Goal: Task Accomplishment & Management: Use online tool/utility

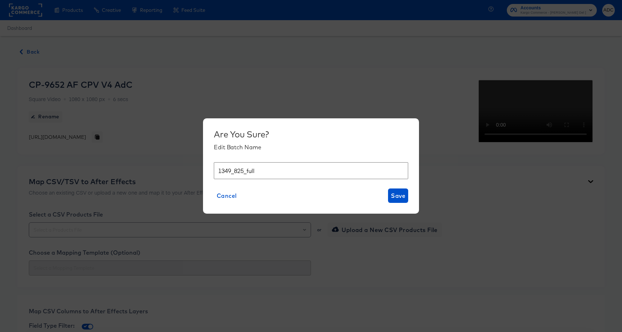
scroll to position [480, 0]
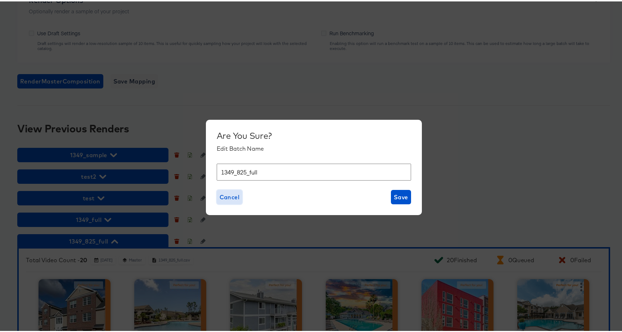
click at [225, 199] on span "Cancel" at bounding box center [229, 196] width 20 height 10
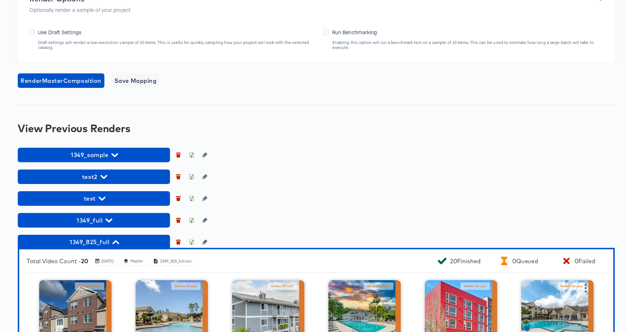
scroll to position [0, 0]
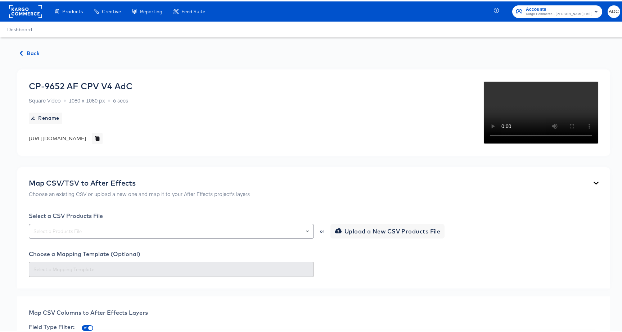
click at [35, 52] on span "Back" at bounding box center [29, 51] width 19 height 9
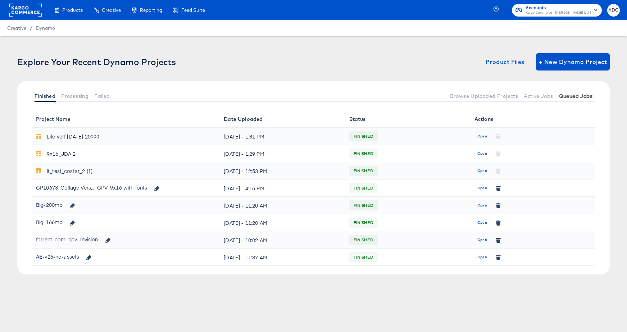
click at [562, 94] on span "Queued Jobs" at bounding box center [575, 96] width 33 height 6
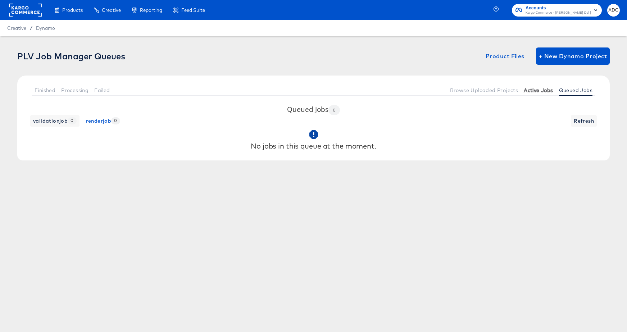
click at [538, 91] on span "Active Jobs" at bounding box center [538, 90] width 29 height 6
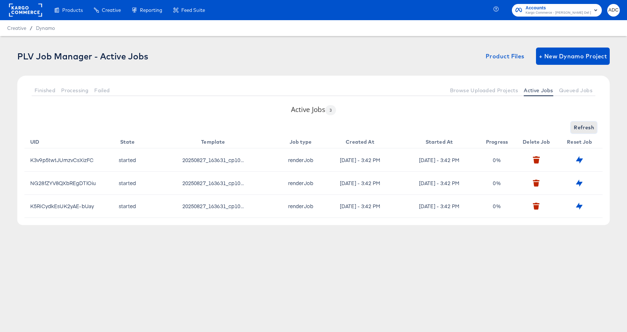
click at [588, 127] on span "Refresh" at bounding box center [584, 127] width 20 height 9
click at [566, 86] on button "Queued Jobs" at bounding box center [575, 90] width 39 height 12
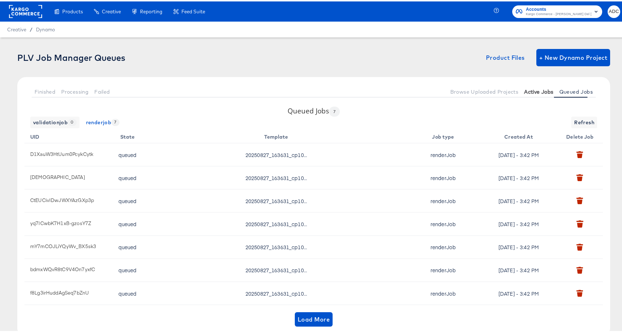
click at [526, 90] on span "Active Jobs" at bounding box center [538, 90] width 29 height 6
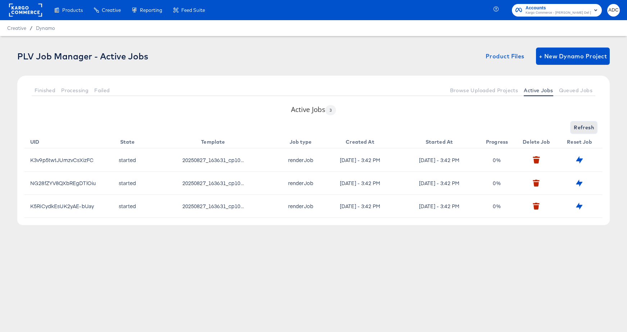
click at [579, 124] on span "Refresh" at bounding box center [584, 127] width 20 height 9
click at [579, 126] on span "Refresh" at bounding box center [584, 127] width 20 height 9
click at [580, 128] on span "Refresh" at bounding box center [584, 127] width 20 height 9
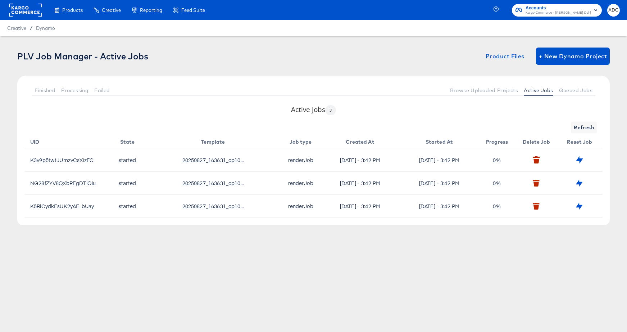
click at [561, 80] on div "Finished Processing Failed Browse Uploaded Projects Active Jobs Queued Jobs" at bounding box center [313, 90] width 593 height 29
click at [578, 90] on span "Queued Jobs" at bounding box center [575, 90] width 33 height 6
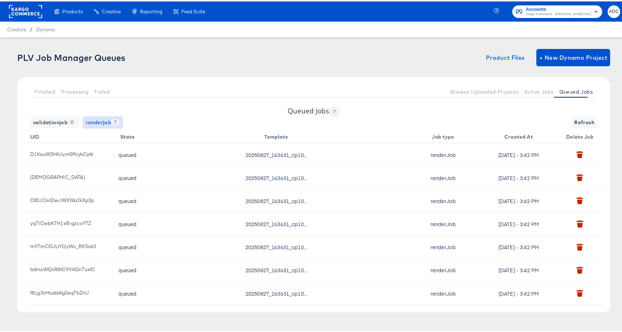
click at [86, 125] on span "renderjob 7" at bounding box center [102, 121] width 33 height 9
click at [539, 84] on button "Active Jobs" at bounding box center [538, 90] width 35 height 12
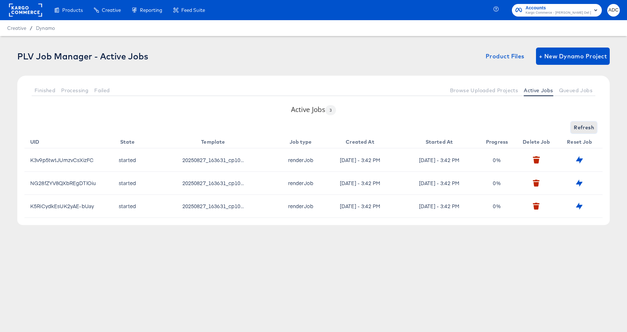
click at [581, 127] on span "Refresh" at bounding box center [584, 127] width 20 height 9
click at [584, 127] on span "Refresh" at bounding box center [584, 127] width 20 height 9
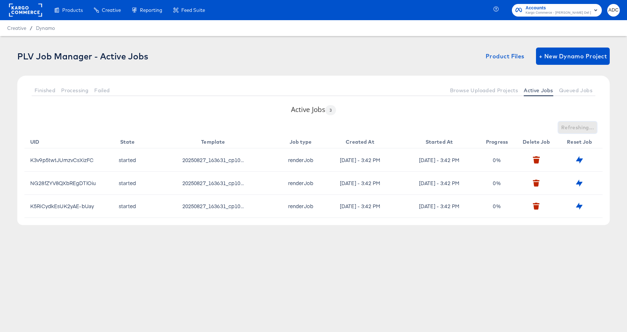
click at [583, 127] on span "Refreshing..." at bounding box center [577, 127] width 33 height 9
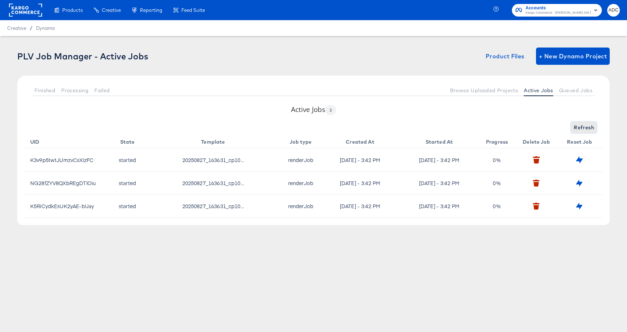
click at [583, 127] on span "Refresh" at bounding box center [584, 127] width 20 height 9
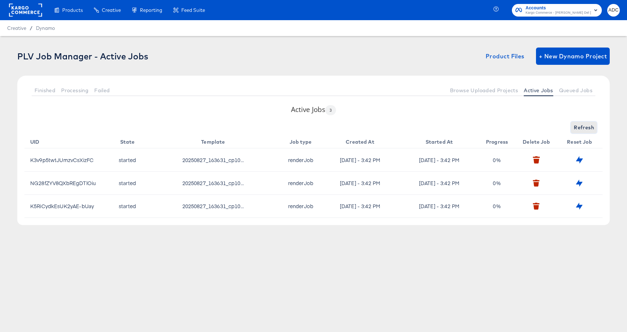
click at [583, 127] on span "Refresh" at bounding box center [584, 127] width 20 height 9
click at [583, 127] on span "Refreshing..." at bounding box center [577, 127] width 33 height 9
click at [582, 127] on span "Refresh" at bounding box center [584, 127] width 20 height 9
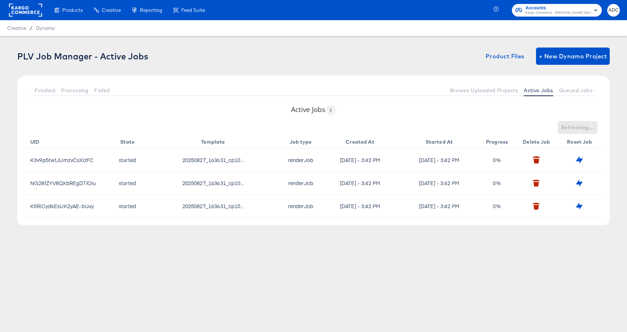
click at [581, 127] on span "Refreshing..." at bounding box center [577, 127] width 33 height 9
click at [581, 127] on span "Refresh" at bounding box center [584, 127] width 20 height 9
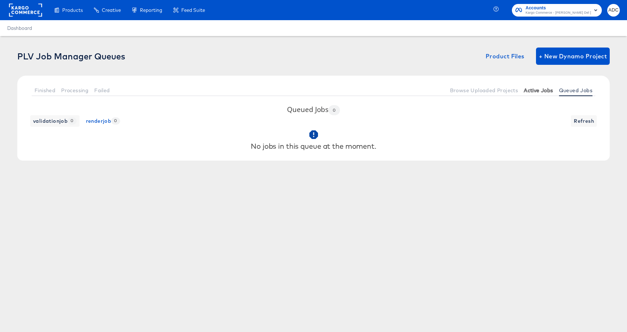
click at [532, 95] on button "Active Jobs" at bounding box center [538, 90] width 35 height 12
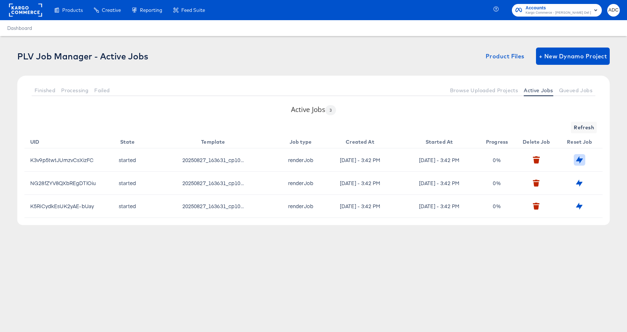
click at [578, 157] on icon "button" at bounding box center [579, 159] width 7 height 7
click at [578, 186] on div "Error updating job to queued" at bounding box center [554, 152] width 133 height 293
click at [603, 26] on div at bounding box center [602, 25] width 12 height 12
click at [603, 23] on button "button" at bounding box center [605, 21] width 6 height 5
click at [586, 123] on button "Refresh" at bounding box center [584, 128] width 26 height 12
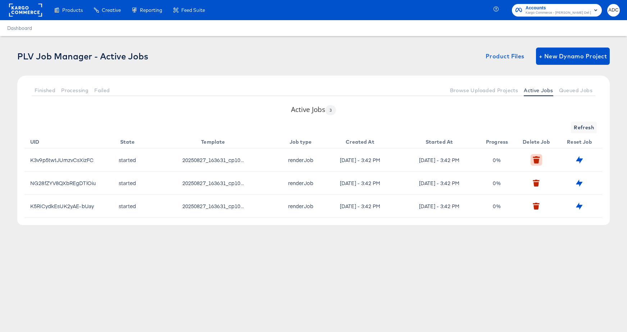
click at [536, 161] on icon "button" at bounding box center [536, 161] width 5 height 5
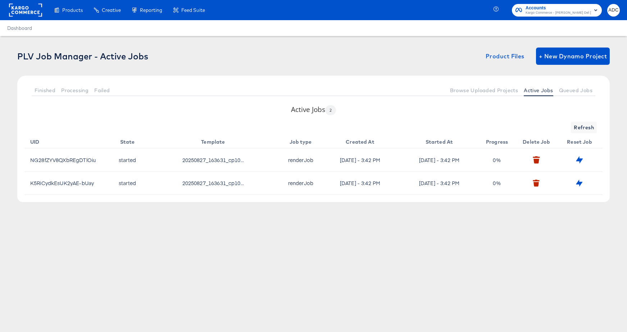
click at [529, 155] on td at bounding box center [537, 159] width 43 height 23
click at [541, 160] on button "button" at bounding box center [536, 159] width 11 height 11
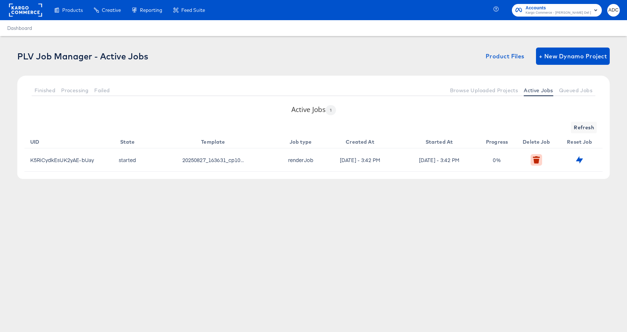
click at [532, 158] on button "button" at bounding box center [536, 159] width 11 height 11
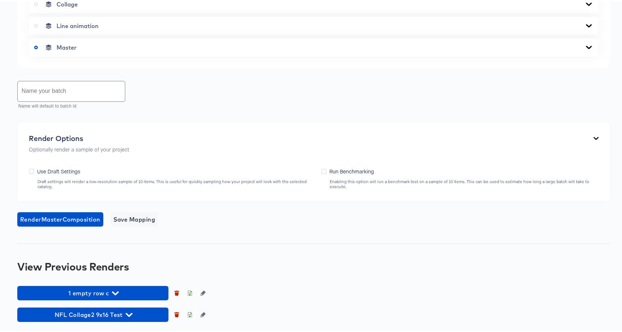
scroll to position [482, 0]
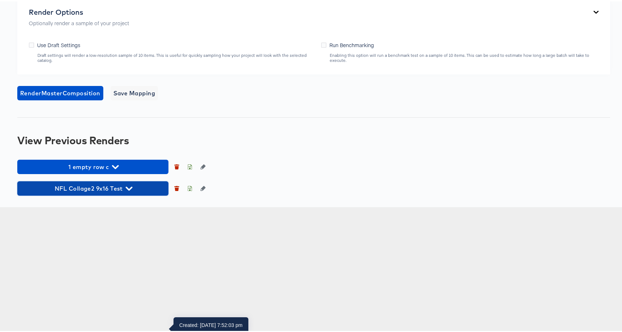
click at [104, 192] on span "NFL Collage2 9x16 Test" at bounding box center [93, 187] width 144 height 10
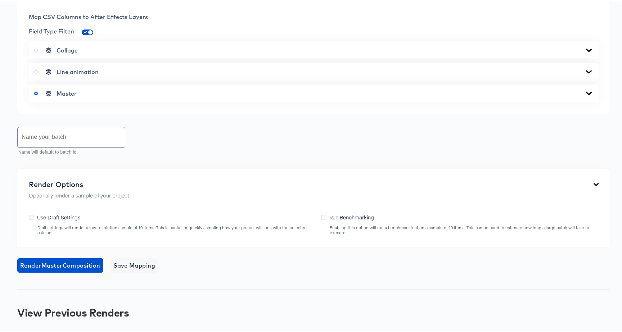
scroll to position [277, 0]
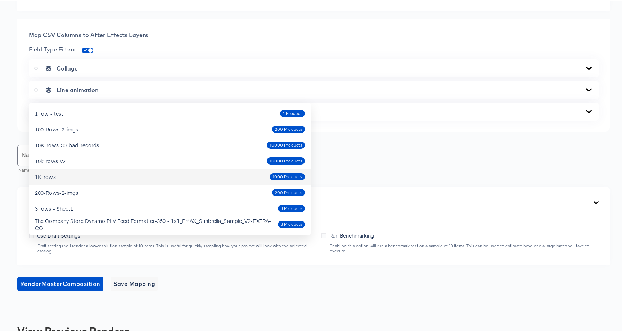
scroll to position [0, 0]
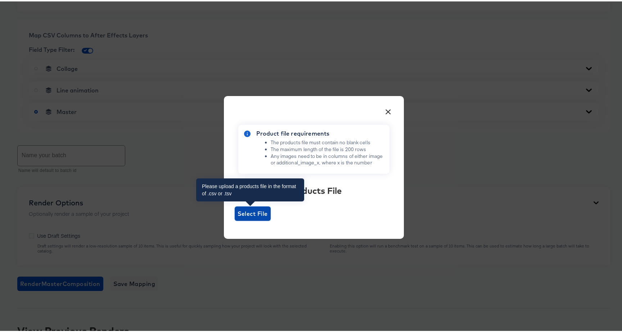
click at [252, 215] on span "Select File" at bounding box center [252, 212] width 30 height 10
click at [235, 219] on input "Select File" at bounding box center [235, 219] width 0 height 0
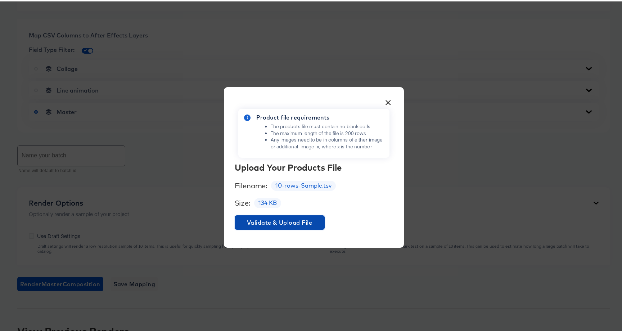
click at [282, 216] on span "Validate & Upload File" at bounding box center [279, 221] width 84 height 10
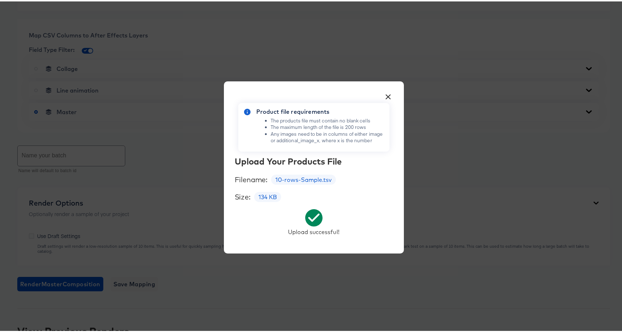
click at [387, 94] on button "×" at bounding box center [388, 93] width 13 height 13
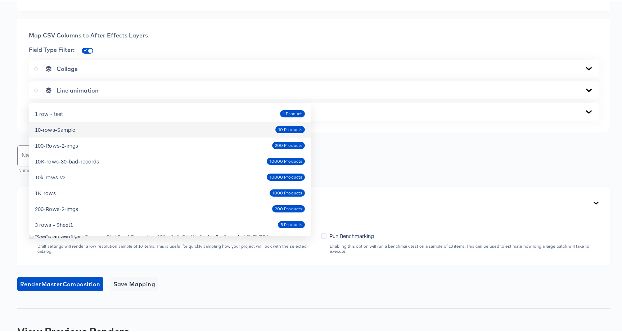
click at [75, 128] on div "10-rows-Sample 10 Products" at bounding box center [170, 128] width 270 height 12
type input "10-rows-Sample"
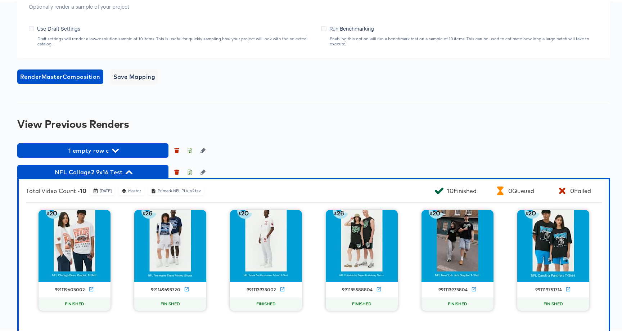
scroll to position [435, 0]
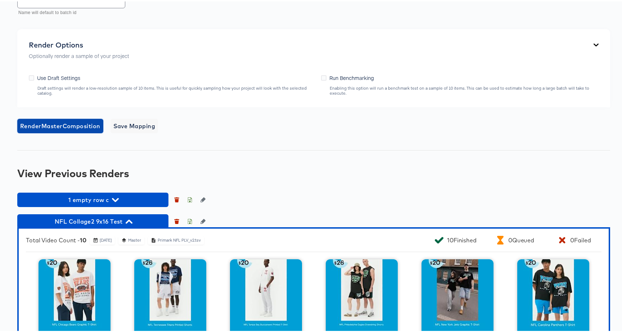
click at [58, 130] on span "Render Master Composition" at bounding box center [60, 124] width 80 height 10
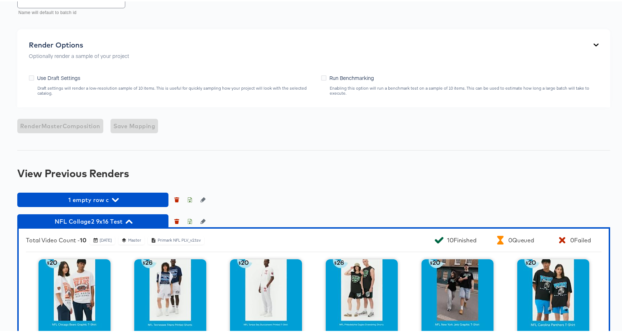
click at [58, 132] on div "Render Master Composition Save Mapping" at bounding box center [313, 124] width 593 height 14
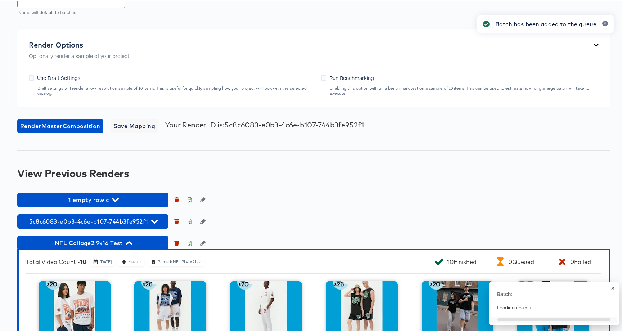
scroll to position [768, 0]
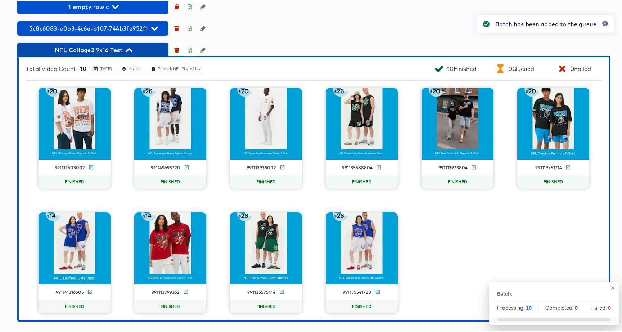
click at [87, 51] on span "NFL Collage2 9x16 Test" at bounding box center [93, 49] width 144 height 10
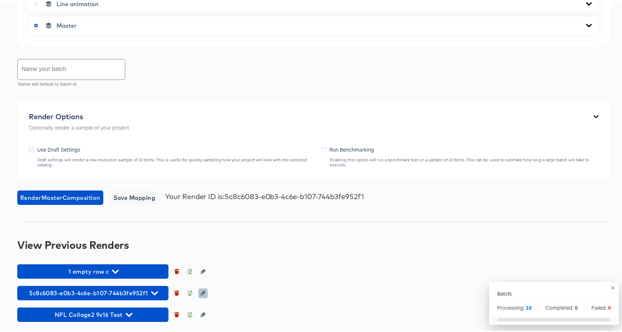
click at [201, 290] on icon "button" at bounding box center [202, 291] width 5 height 5
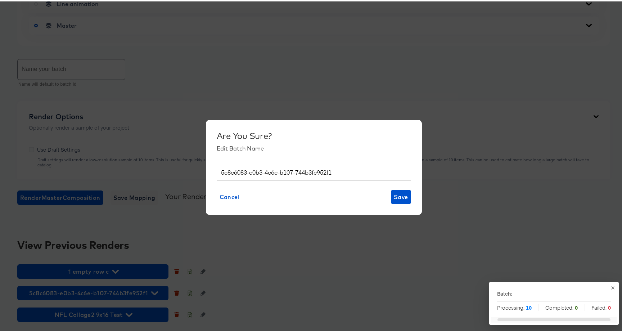
drag, startPoint x: 338, startPoint y: 171, endPoint x: 118, endPoint y: 164, distance: 220.3
click at [119, 164] on div "Are You Sure? Edit Batch Name 5c8c6083-e0b3-4c6e-b107-744b3fe952f1 Cancel Save" at bounding box center [313, 166] width 627 height 332
type input "AdC 10 rows clean sample"
click at [395, 197] on span "Save" at bounding box center [401, 195] width 14 height 10
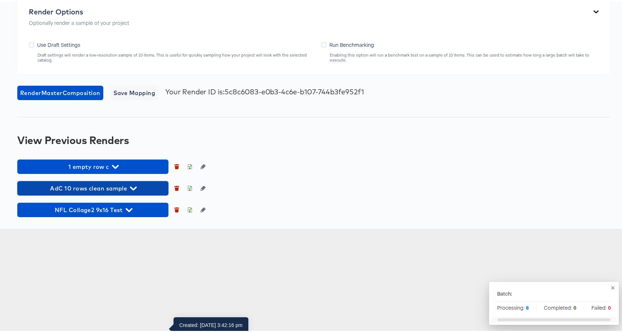
click at [110, 192] on span "AdC 10 rows clean sample" at bounding box center [93, 187] width 144 height 10
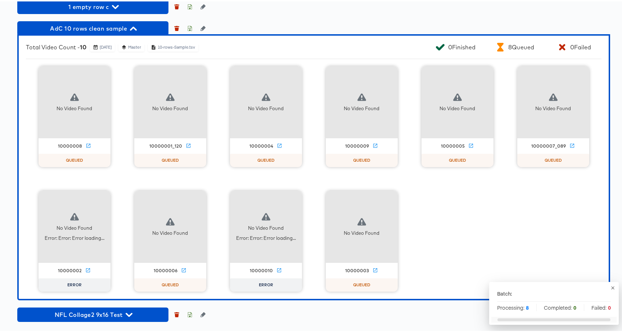
scroll to position [768, 0]
click at [610, 285] on icon "button" at bounding box center [612, 286] width 5 height 5
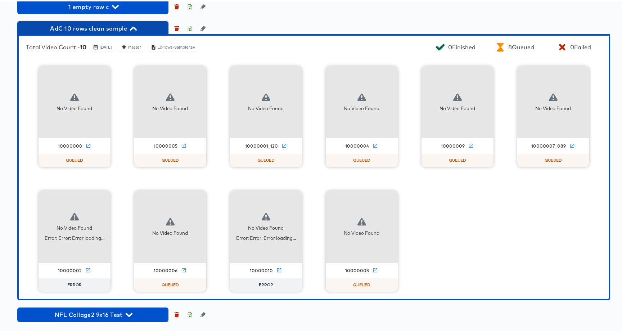
click at [89, 32] on span "AdC 10 rows clean sample" at bounding box center [93, 27] width 144 height 10
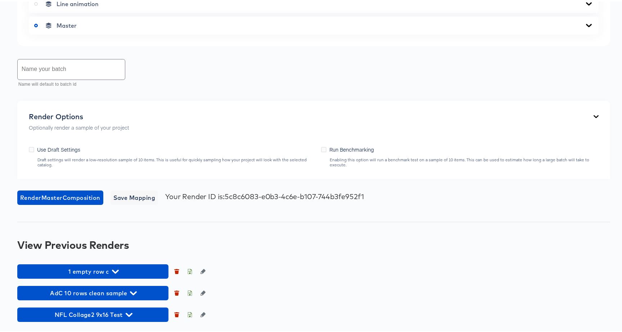
scroll to position [504, 0]
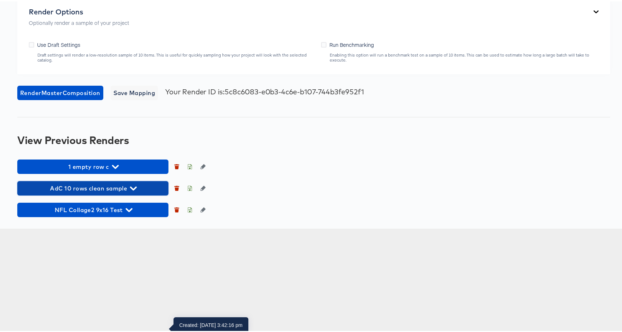
click at [109, 192] on span "AdC 10 rows clean sample" at bounding box center [93, 187] width 144 height 10
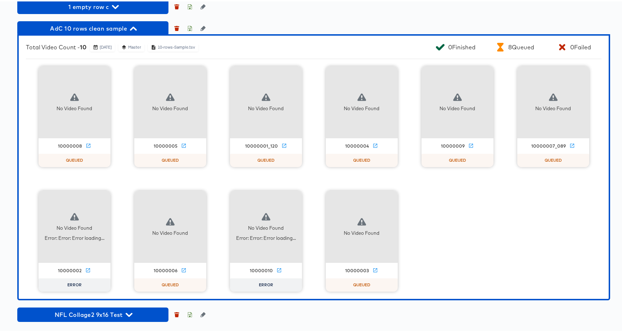
scroll to position [768, 0]
click at [296, 194] on button "button" at bounding box center [294, 197] width 14 height 14
click at [306, 199] on div "Retry" at bounding box center [330, 196] width 54 height 14
click at [98, 196] on icon "button" at bounding box center [102, 197] width 9 height 9
click at [126, 197] on div "Retry" at bounding box center [129, 197] width 14 height 6
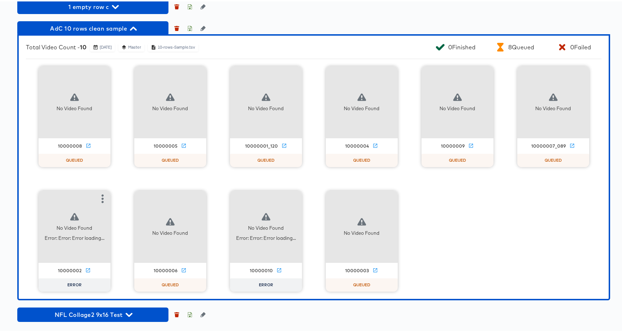
click at [462, 228] on div "No Video Found 10000008 QUEUED No Video Found 10000005 QUEUED No Video Found 10…" at bounding box center [313, 177] width 575 height 225
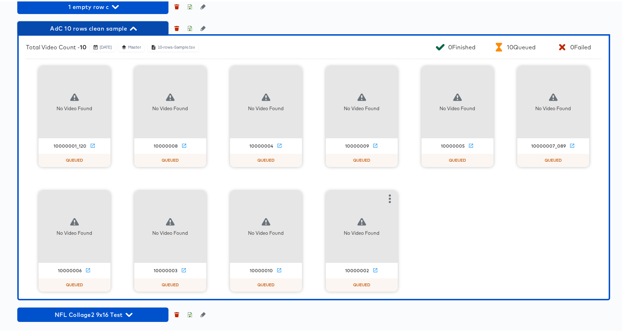
drag, startPoint x: 139, startPoint y: 25, endPoint x: 135, endPoint y: 47, distance: 22.2
click at [139, 26] on span "AdC 10 rows clean sample" at bounding box center [93, 27] width 144 height 10
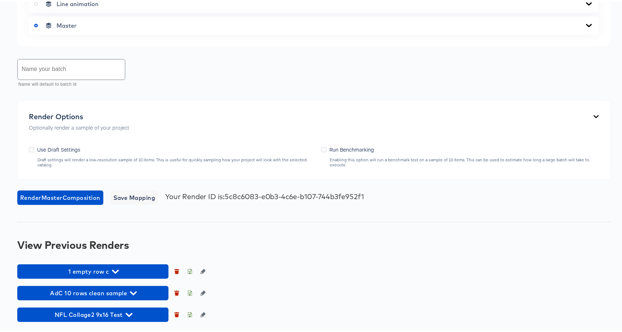
scroll to position [504, 0]
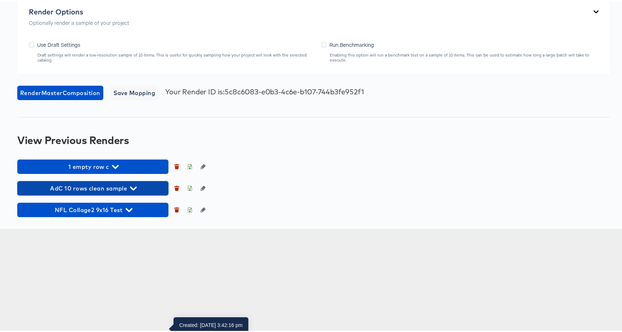
click at [69, 192] on span "AdC 10 rows clean sample" at bounding box center [93, 187] width 144 height 10
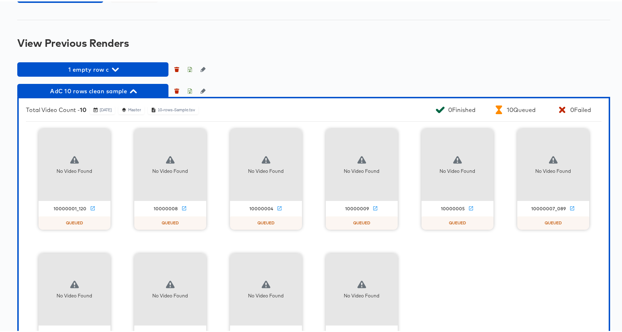
scroll to position [658, 0]
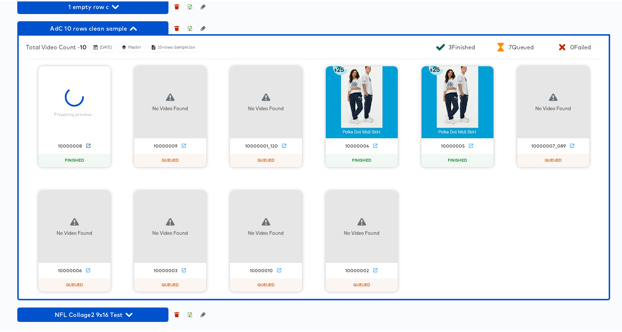
click at [86, 146] on icon at bounding box center [88, 144] width 4 height 4
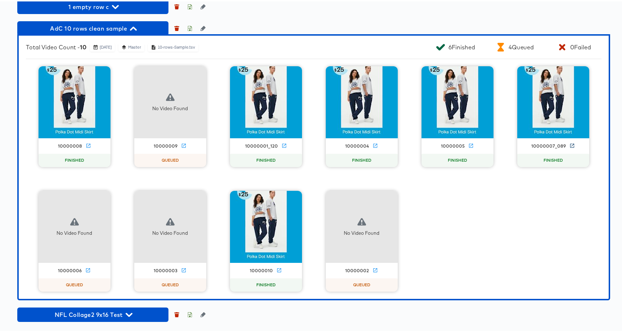
scroll to position [740, 0]
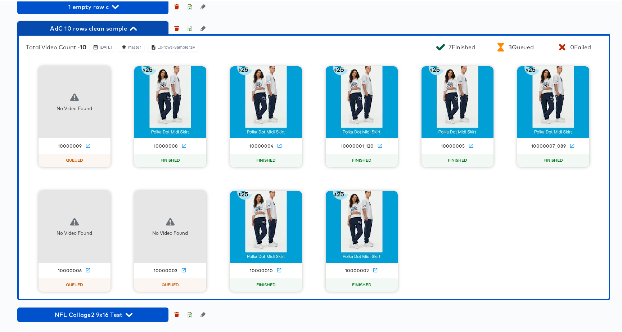
click at [121, 32] on span "AdC 10 rows clean sample" at bounding box center [93, 27] width 144 height 10
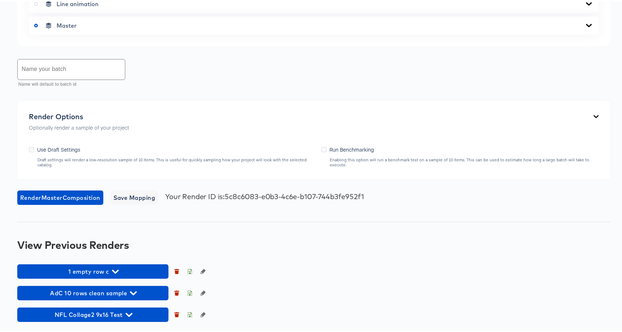
scroll to position [504, 0]
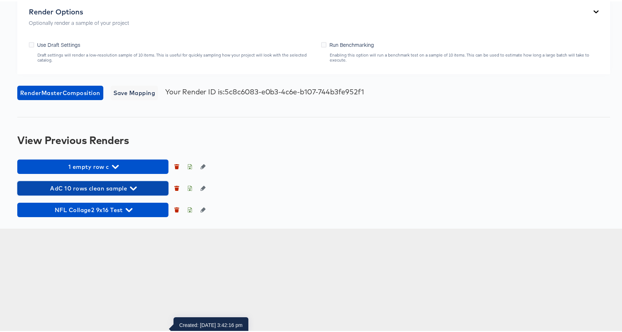
click at [121, 192] on span "AdC 10 rows clean sample" at bounding box center [93, 187] width 144 height 10
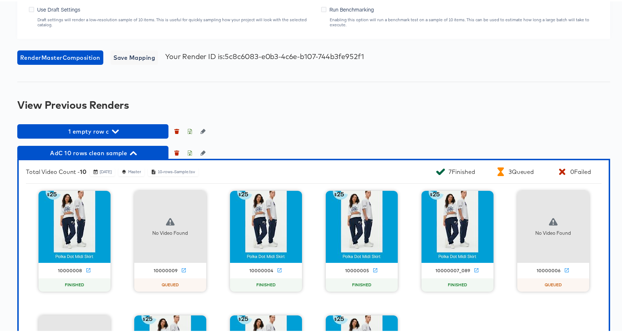
scroll to position [768, 0]
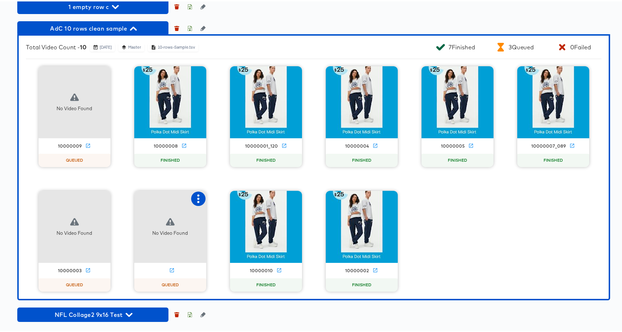
click at [197, 199] on icon "button" at bounding box center [198, 197] width 9 height 9
click at [194, 195] on icon "button" at bounding box center [198, 197] width 9 height 9
click at [197, 198] on icon "button" at bounding box center [198, 197] width 2 height 9
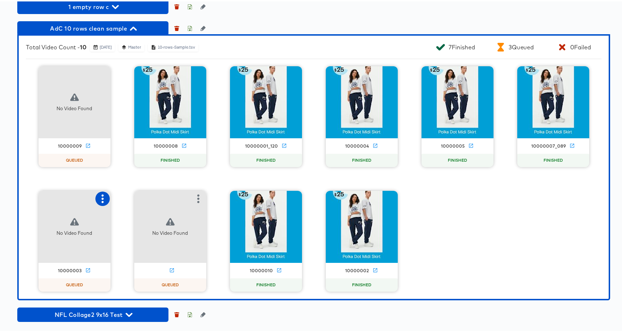
click at [101, 196] on icon "button" at bounding box center [102, 197] width 2 height 9
drag, startPoint x: 101, startPoint y: 65, endPoint x: 96, endPoint y: 83, distance: 18.6
click at [100, 65] on div "No Video Found" at bounding box center [74, 101] width 72 height 72
click at [96, 84] on div "No Video Found" at bounding box center [74, 101] width 72 height 72
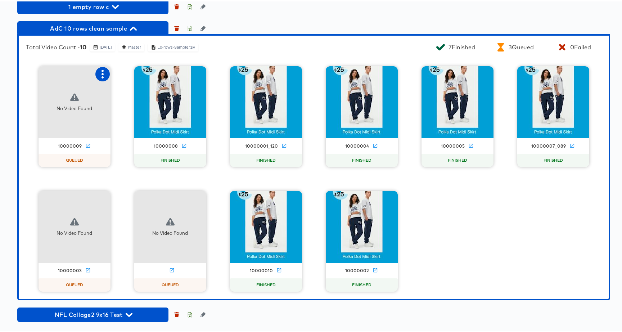
click at [98, 77] on icon "button" at bounding box center [102, 72] width 9 height 9
click at [536, 263] on div "No Video Found 10000009 QUEUED 10000008 FINISHED 10000001_120 FINISHED 10000004…" at bounding box center [313, 177] width 575 height 225
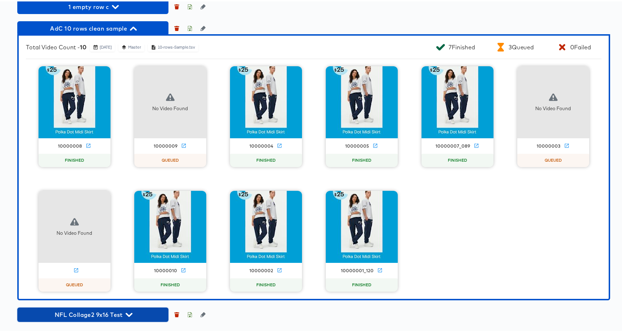
click at [128, 311] on icon "button" at bounding box center [129, 313] width 7 height 7
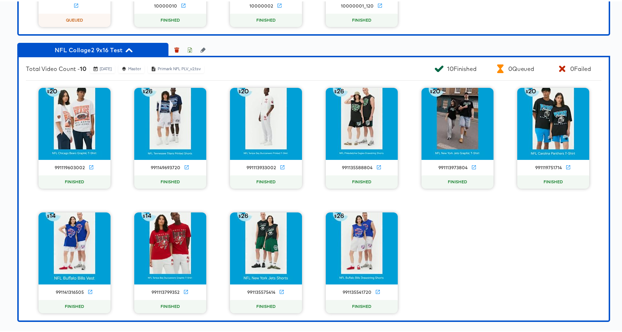
scroll to position [1033, 0]
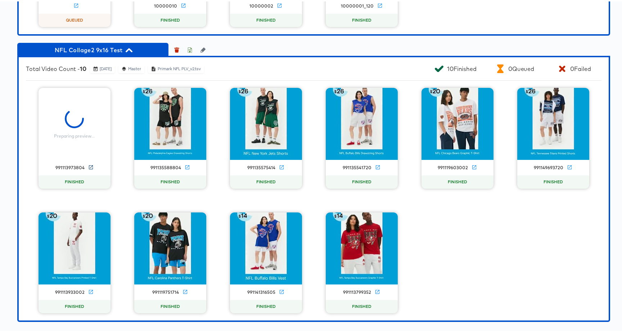
click at [89, 165] on icon at bounding box center [90, 165] width 5 height 5
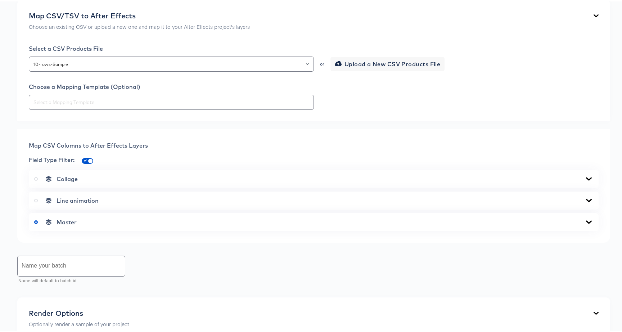
scroll to position [161, 0]
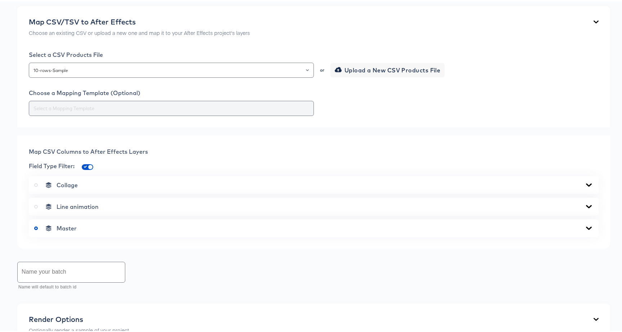
click at [209, 114] on div at bounding box center [171, 106] width 285 height 15
click at [203, 111] on input "text" at bounding box center [171, 107] width 278 height 8
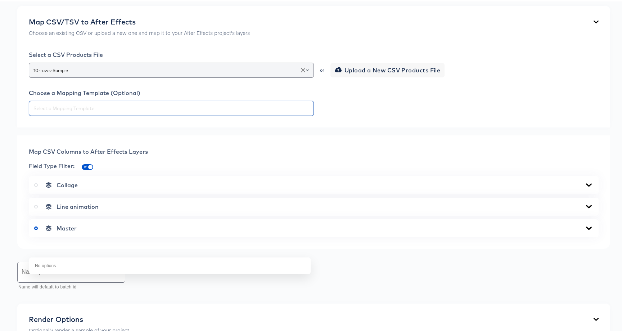
click at [148, 73] on input "10-rows-Sample" at bounding box center [171, 69] width 278 height 8
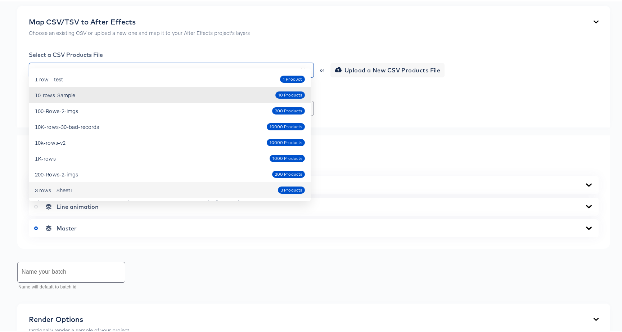
click at [465, 114] on div at bounding box center [314, 106] width 570 height 15
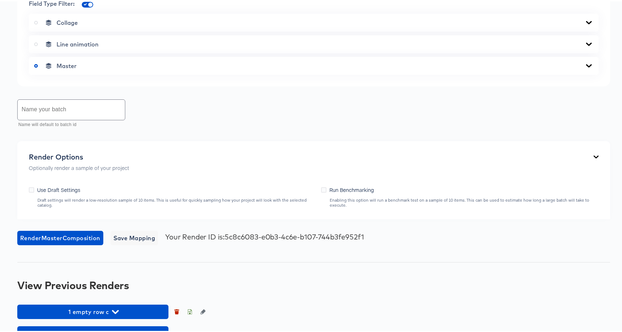
scroll to position [748, 0]
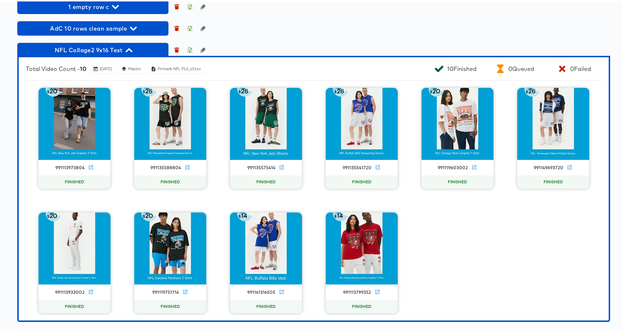
click at [186, 70] on div "Primark NFL PLV_v2.tsv" at bounding box center [179, 67] width 44 height 5
click at [201, 70] on div "Primark NFL PLV_v2.tsv" at bounding box center [179, 67] width 44 height 5
copy div "Primark NFL PLV_v2"
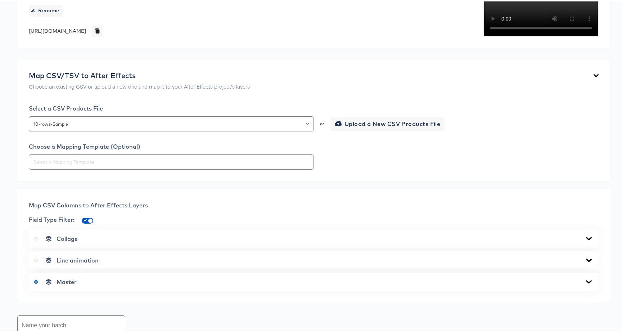
scroll to position [250, 0]
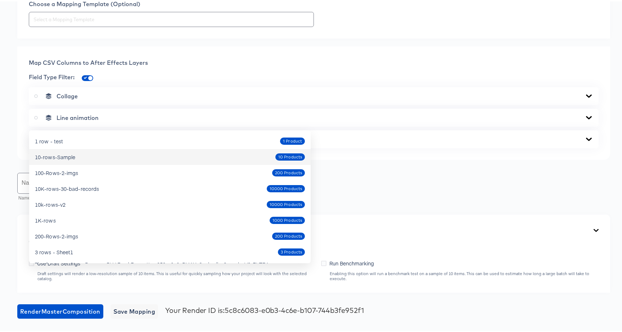
paste input "Primark NFL PLV_v2"
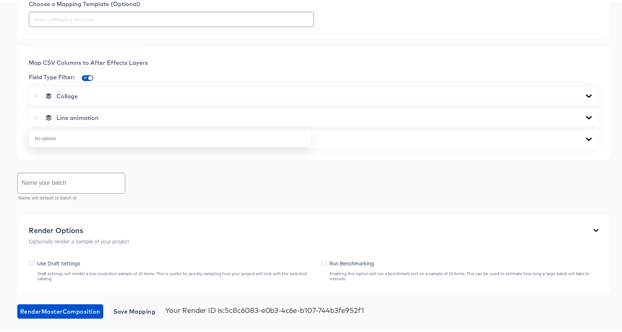
click at [432, 26] on div "Choose a Mapping Template (Optional)" at bounding box center [314, 12] width 570 height 27
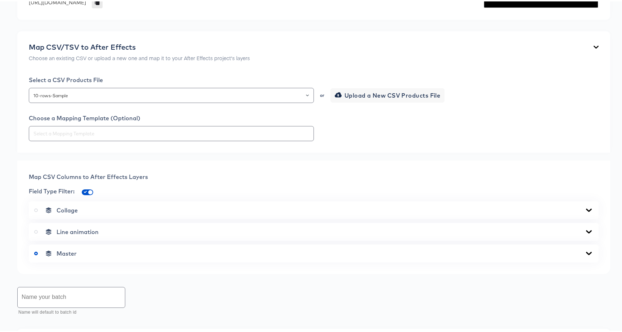
scroll to position [0, 0]
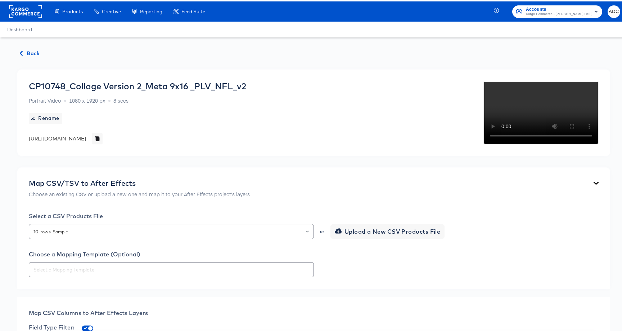
click at [86, 133] on div "https://dynamo-video-projects.s3.eu-west-1.amazonaws.com/production/projects/co…" at bounding box center [57, 136] width 57 height 7
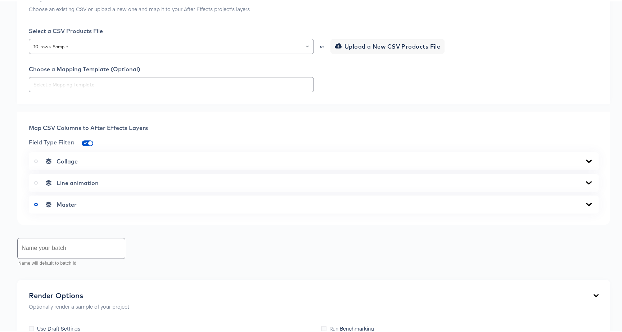
scroll to position [164, 0]
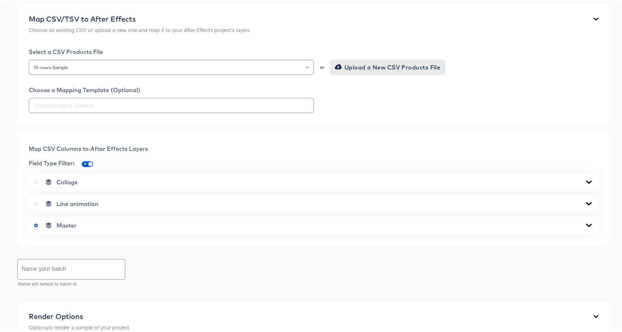
click at [343, 73] on button "Upload a New CSV Products File" at bounding box center [387, 66] width 114 height 14
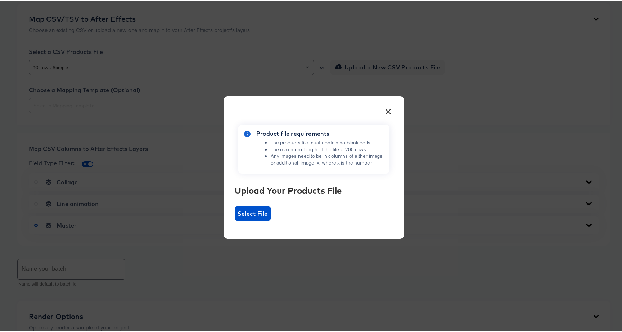
click at [250, 203] on div "Product file requirements The products file must contain no blank cells The max…" at bounding box center [314, 169] width 158 height 99
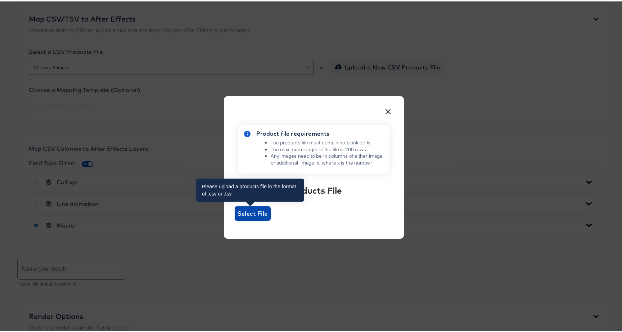
click at [250, 216] on span "Select File" at bounding box center [252, 212] width 30 height 10
click at [235, 219] on input "Select File" at bounding box center [235, 219] width 0 height 0
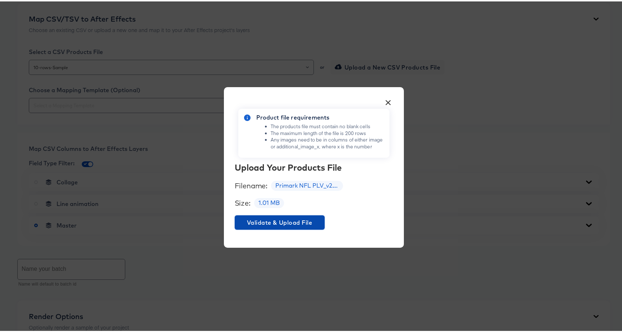
click at [274, 219] on span "Validate & Upload File" at bounding box center [279, 221] width 84 height 10
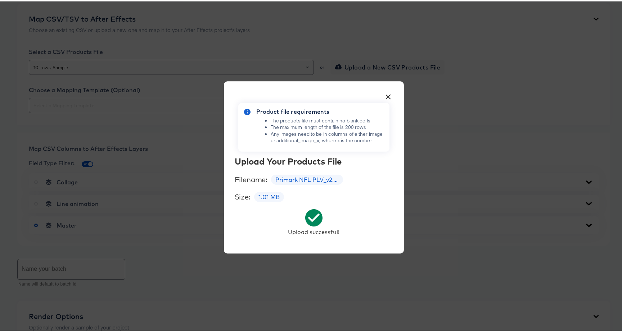
drag, startPoint x: 394, startPoint y: 97, endPoint x: 380, endPoint y: 97, distance: 13.7
click at [388, 97] on div "× Product file requirements The products file must contain no blank cells The m…" at bounding box center [314, 166] width 180 height 172
click at [382, 97] on button "×" at bounding box center [388, 93] width 13 height 13
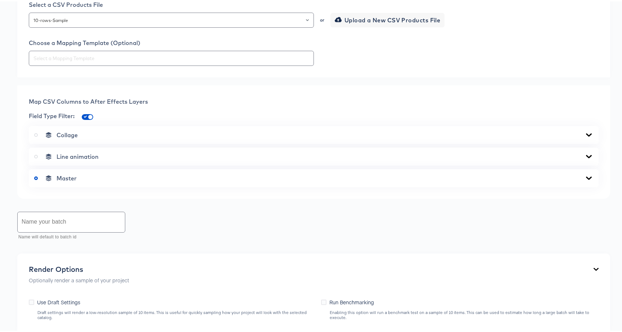
scroll to position [209, 0]
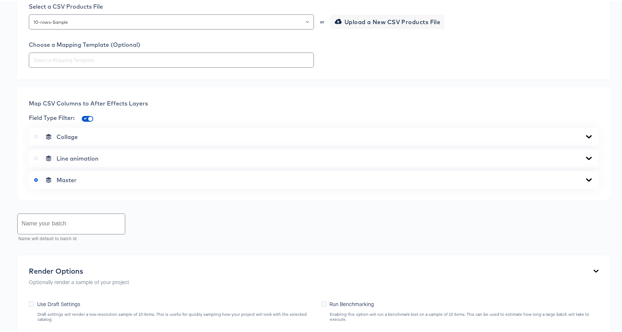
click at [240, 123] on div "Field Type Filter:" at bounding box center [314, 117] width 570 height 11
click at [223, 25] on input "10-rows-Sample" at bounding box center [171, 21] width 278 height 8
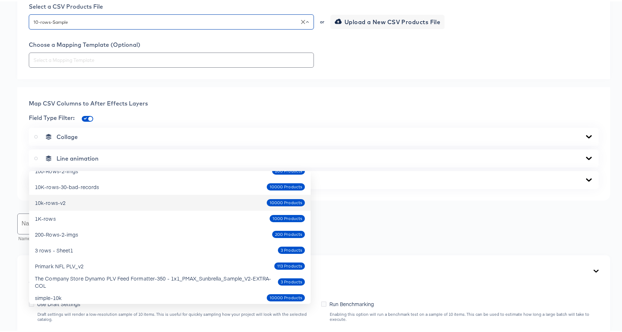
scroll to position [47, 0]
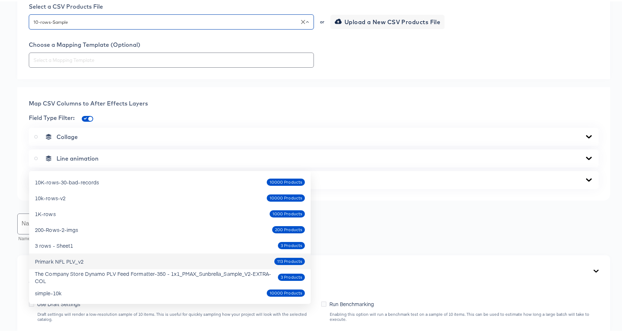
click at [70, 261] on div "Primark NFL PLV_v2" at bounding box center [59, 259] width 49 height 7
type input "Primark NFL PLV_v2"
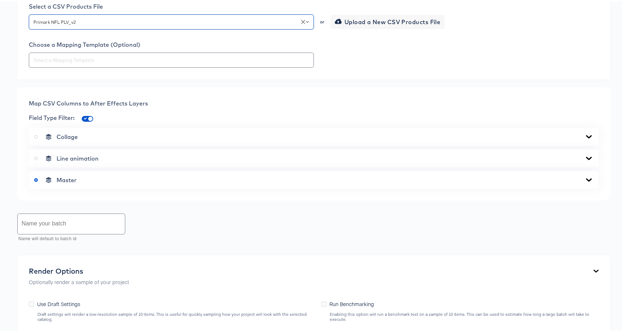
click at [189, 199] on div "Map CSV Columns to After Effects Layers Field Type Filter: Collage Line animati…" at bounding box center [313, 142] width 593 height 113
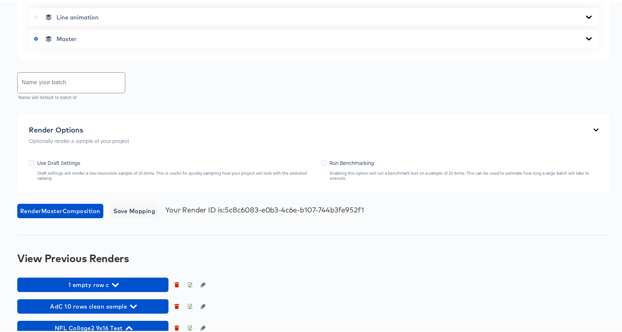
click at [83, 46] on div "Master" at bounding box center [314, 37] width 570 height 18
click at [80, 46] on div "Master" at bounding box center [314, 37] width 570 height 18
click at [88, 41] on div "Master" at bounding box center [313, 37] width 559 height 7
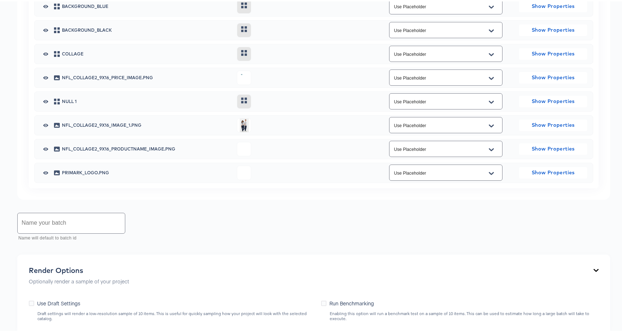
scroll to position [523, 0]
click at [399, 131] on div "Use Placeholder" at bounding box center [445, 123] width 113 height 16
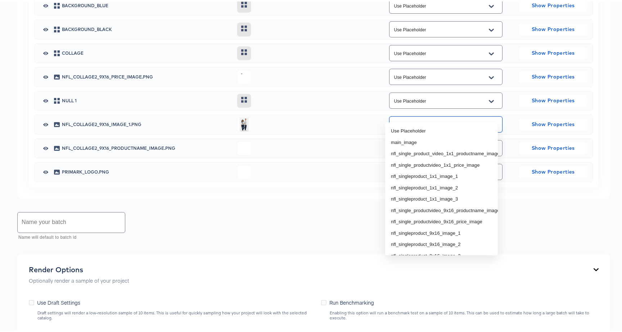
click at [435, 127] on input "Use Placeholder" at bounding box center [440, 123] width 96 height 8
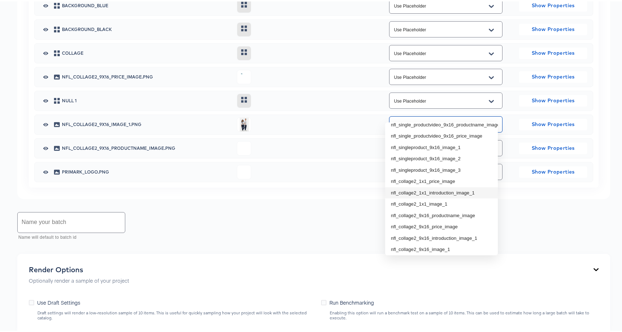
scroll to position [94, 0]
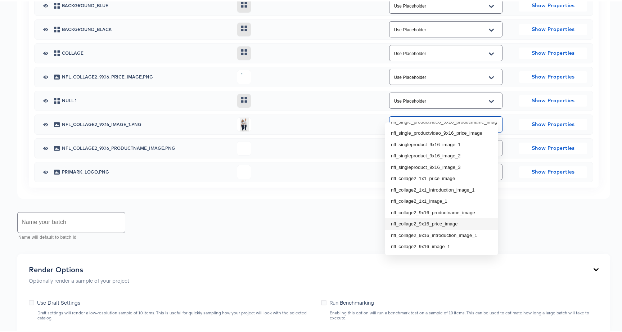
click at [448, 218] on li "nfl_collage2_9x16_price_image" at bounding box center [441, 223] width 113 height 12
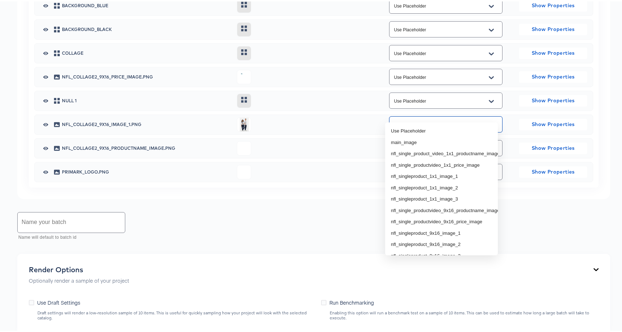
click at [420, 127] on input "nfl_collage2_9x16_price_image" at bounding box center [440, 123] width 96 height 8
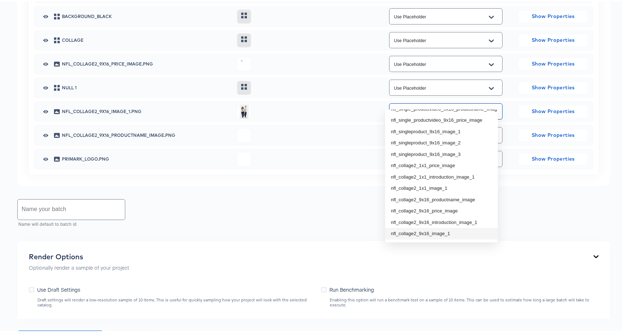
scroll to position [537, 0]
click at [444, 226] on li "nfl_collage2_9x16_image_1" at bounding box center [441, 232] width 113 height 12
type input "nfl_collage2_9x16_image_1"
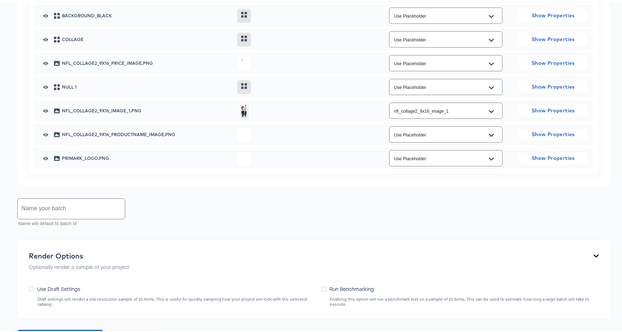
click at [378, 119] on div "nfl_collage2_9x16_image_1" at bounding box center [446, 109] width 136 height 19
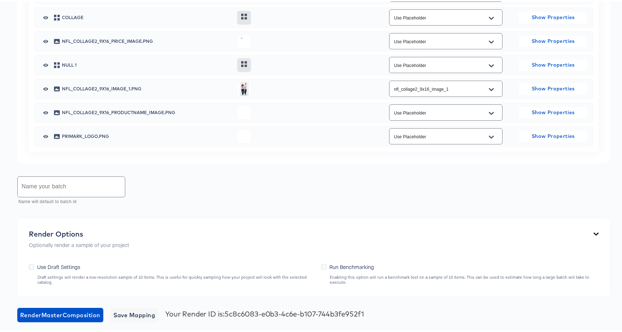
scroll to position [560, 0]
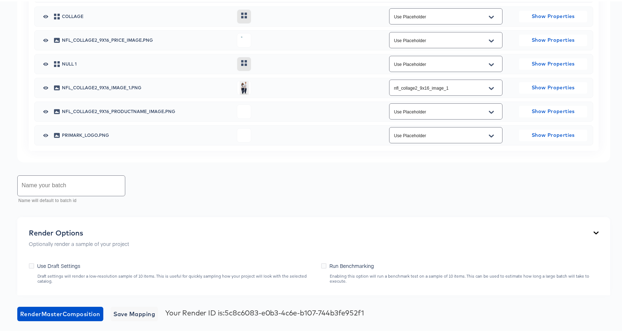
click at [417, 114] on input "Use Placeholder" at bounding box center [440, 110] width 96 height 8
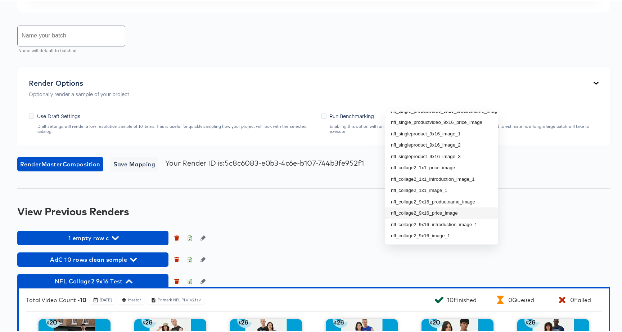
scroll to position [92, 0]
click at [452, 196] on li "nfl_collage2_9x16_productname_image" at bounding box center [441, 201] width 113 height 12
type input "nfl_collage2_9x16_productname_image"
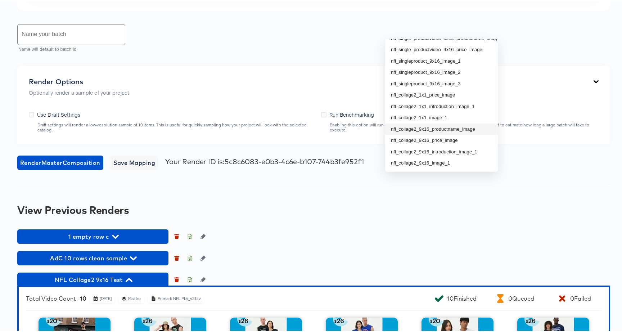
scroll to position [713, 0]
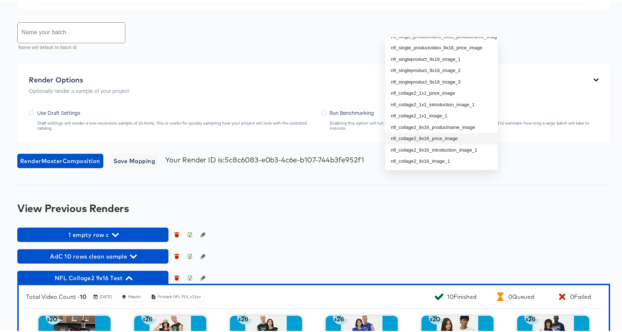
click at [435, 131] on li "nfl_collage2_9x16_price_image" at bounding box center [441, 137] width 113 height 12
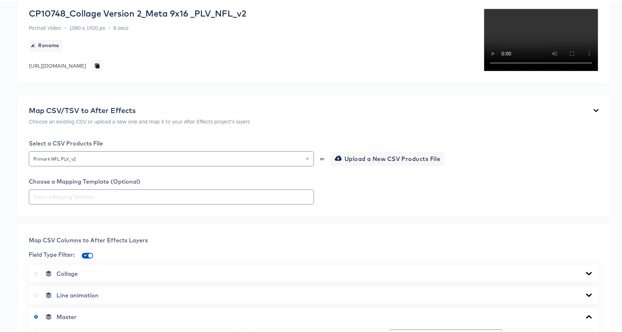
scroll to position [148, 0]
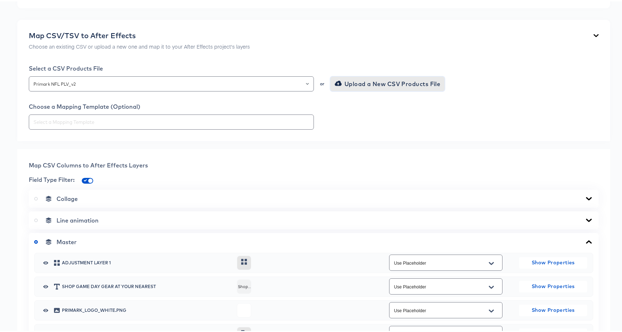
click at [384, 90] on button "Upload a New CSV Products File" at bounding box center [387, 82] width 114 height 14
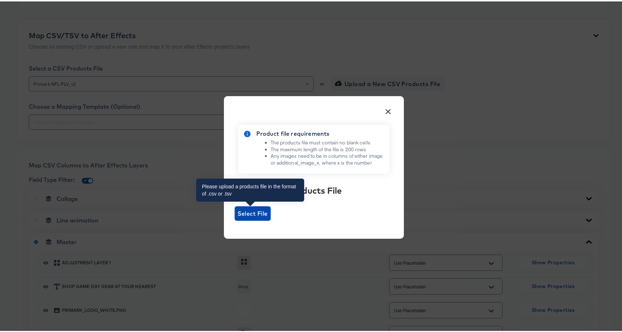
click at [258, 209] on span "Select File" at bounding box center [252, 212] width 30 height 10
click at [235, 219] on input "Select File" at bounding box center [235, 219] width 0 height 0
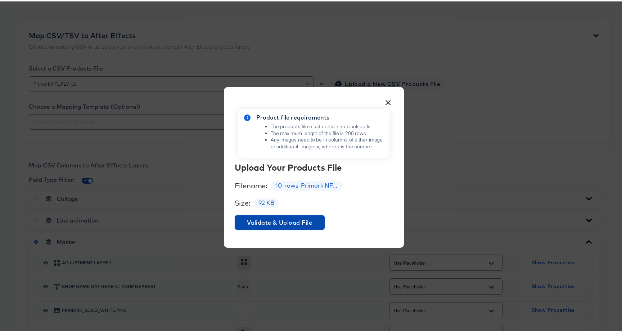
click at [266, 216] on span "Validate & Upload File" at bounding box center [279, 221] width 84 height 10
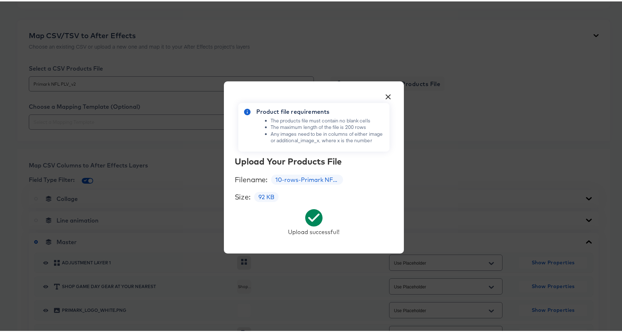
type input "Use Placeholder"
click at [382, 91] on button "×" at bounding box center [388, 93] width 13 height 13
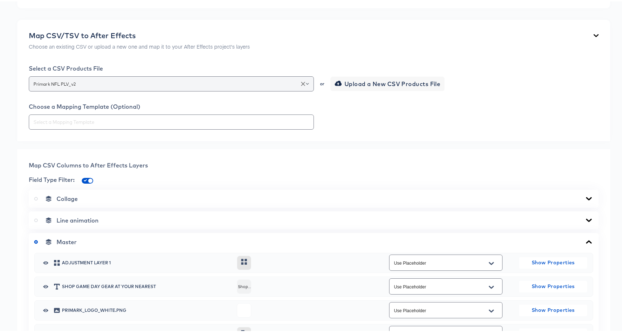
click at [170, 90] on div "Primark NFL PLV_v2" at bounding box center [171, 82] width 285 height 15
click at [158, 90] on div "Primark NFL PLV_v2" at bounding box center [171, 82] width 285 height 15
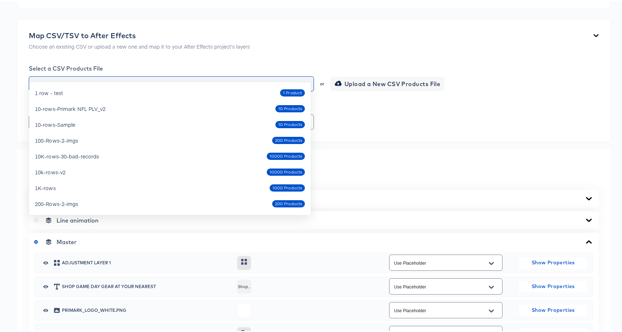
scroll to position [30, 0]
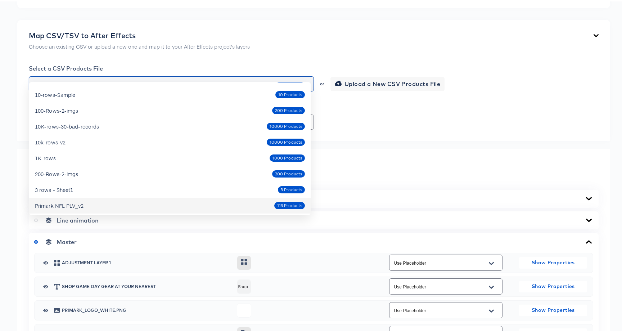
click at [149, 87] on input "Primark NFL PLV_v2" at bounding box center [171, 82] width 278 height 8
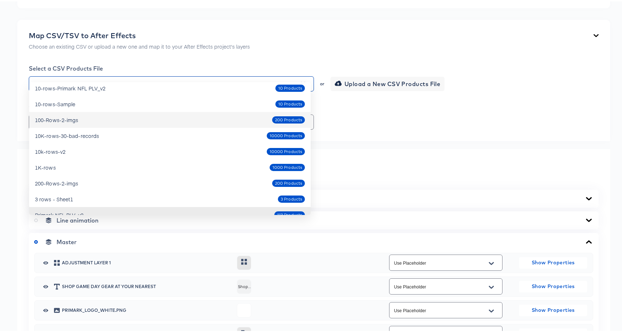
scroll to position [18, 0]
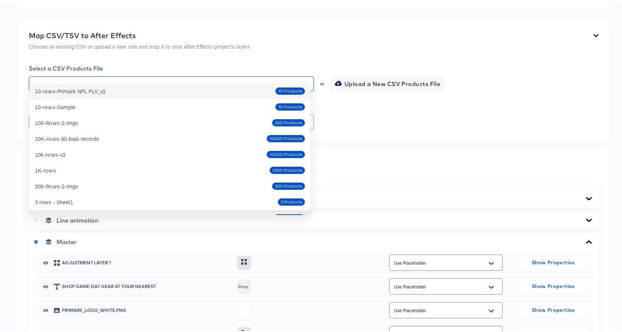
click at [91, 92] on div "10-rows-Primark NFL PLV_v2" at bounding box center [70, 89] width 71 height 7
type input "10-rows-Primark NFL PLV_v2"
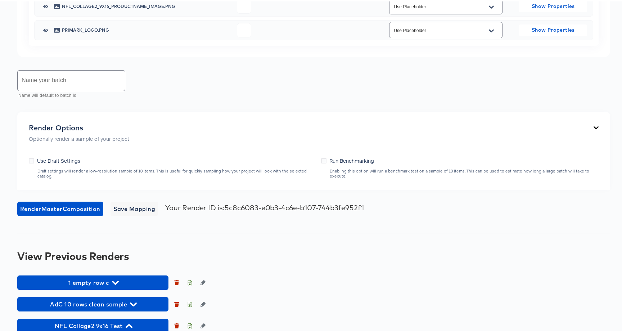
scroll to position [615, 0]
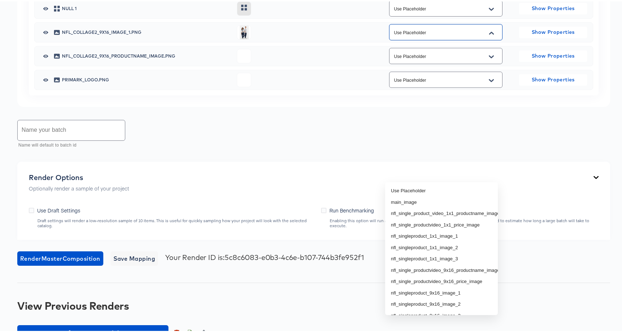
click at [400, 35] on input "Use Placeholder" at bounding box center [440, 31] width 96 height 8
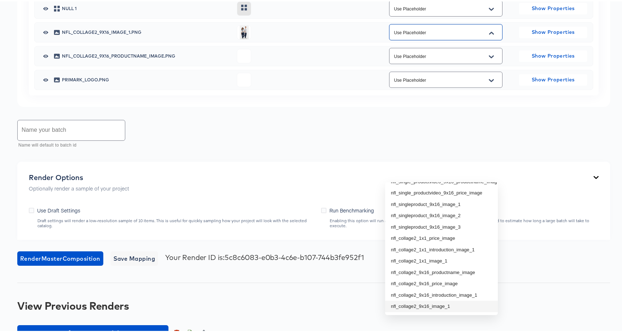
click at [439, 299] on li "nfl_collage2_9x16_image_1" at bounding box center [441, 305] width 113 height 12
type input "nfl_collage2_9x16_image_1"
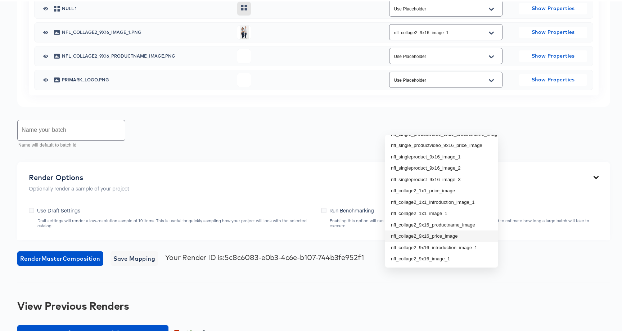
click at [438, 230] on li "nfl_collage2_9x16_price_image" at bounding box center [441, 235] width 113 height 12
type input "nfl_collage2_9x16_price_image"
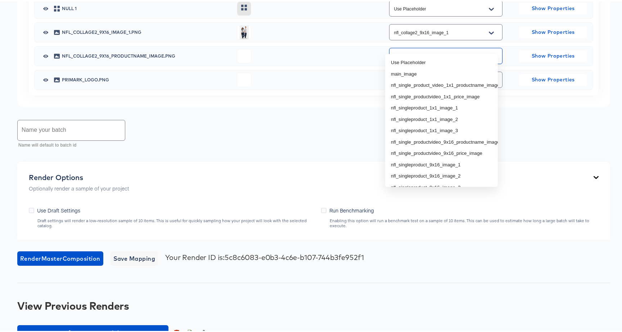
click at [408, 59] on input "Use Placeholder" at bounding box center [440, 55] width 96 height 8
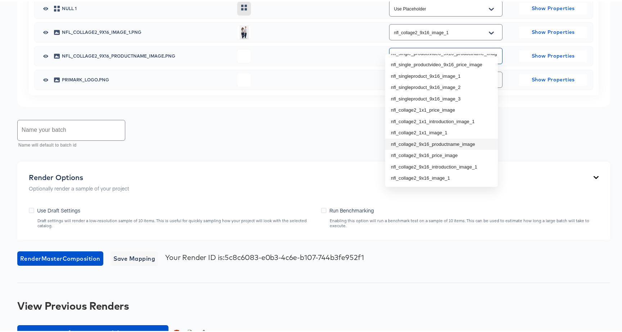
click at [430, 140] on li "nfl_collage2_9x16_productname_image" at bounding box center [441, 143] width 113 height 12
type input "nfl_collage2_9x16_productname_image"
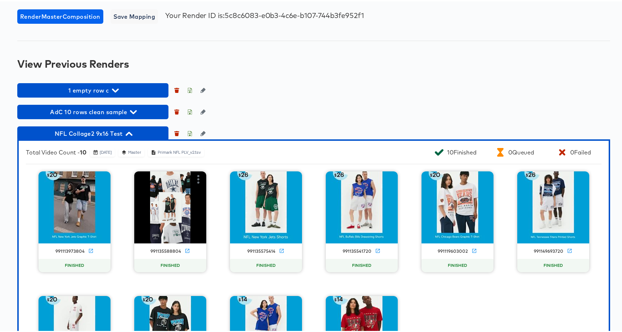
scroll to position [854, 0]
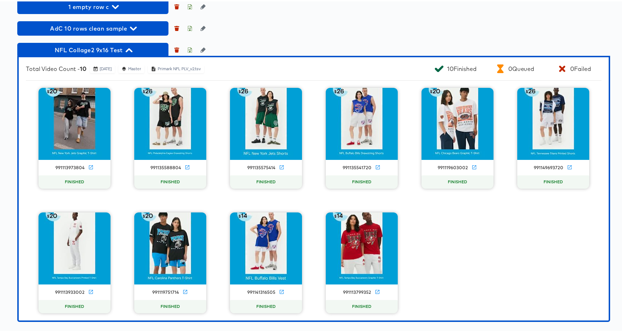
scroll to position [1080, 0]
type input "AdC mapped sample"
click at [111, 47] on span "NFL Collage2 9x16 Test" at bounding box center [93, 49] width 144 height 10
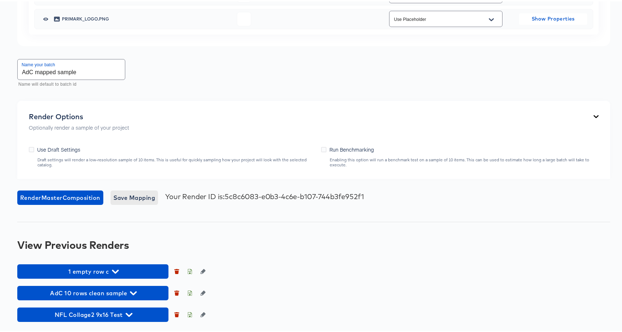
scroll to position [760, 0]
click at [131, 201] on span "Save Mapping" at bounding box center [134, 196] width 42 height 10
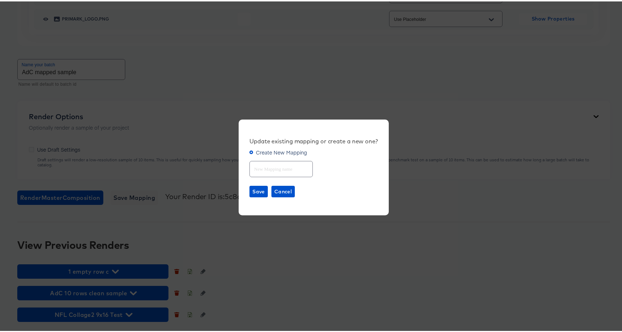
click at [268, 170] on input "text" at bounding box center [281, 164] width 63 height 15
click at [266, 168] on input "AdC 10rows sample" at bounding box center [281, 164] width 63 height 15
type input "AdC 10 rows sample"
click at [255, 190] on span "Save" at bounding box center [258, 190] width 13 height 9
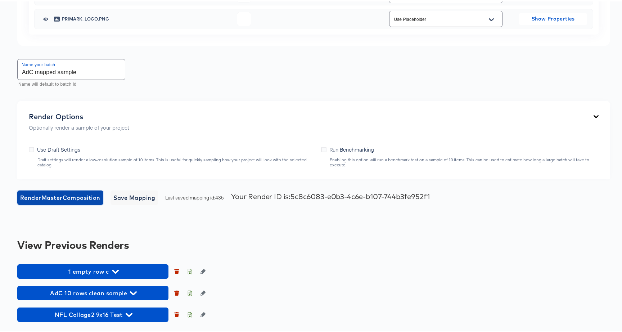
click at [58, 201] on span "Render Master Composition" at bounding box center [60, 196] width 80 height 10
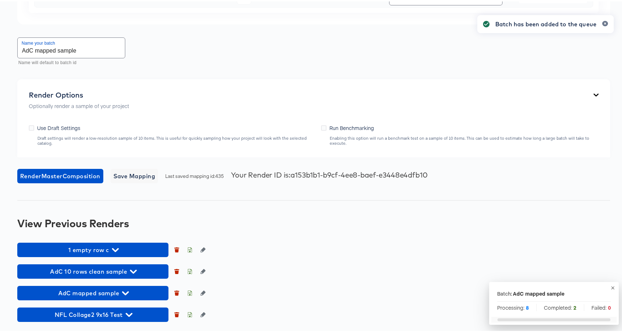
scroll to position [838, 0]
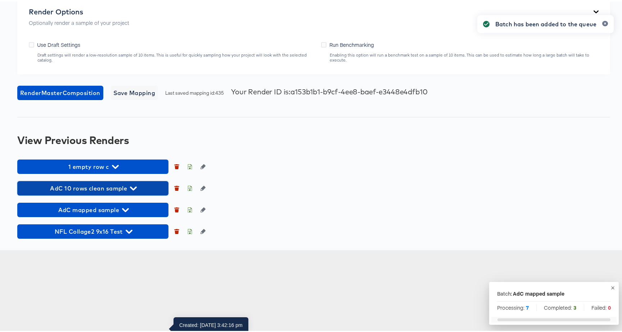
click at [127, 192] on span "AdC 10 rows clean sample" at bounding box center [93, 187] width 144 height 10
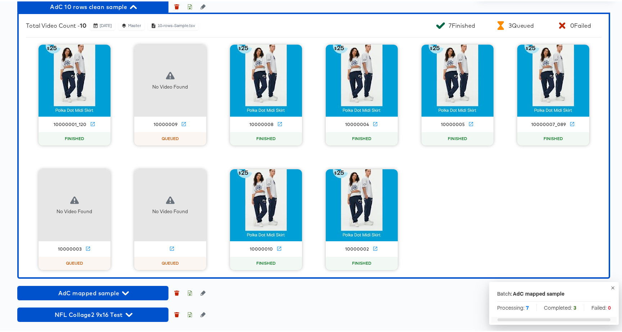
scroll to position [1046, 0]
click at [202, 8] on icon "button" at bounding box center [202, 5] width 5 height 5
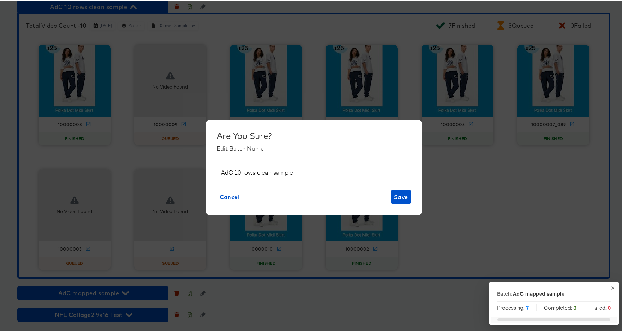
drag, startPoint x: 303, startPoint y: 169, endPoint x: 188, endPoint y: 152, distance: 116.4
click at [188, 152] on div "Are You Sure? Edit Batch Name AdC 10 rows clean sample Cancel Save" at bounding box center [313, 166] width 627 height 332
click at [221, 194] on span "Cancel" at bounding box center [229, 195] width 20 height 10
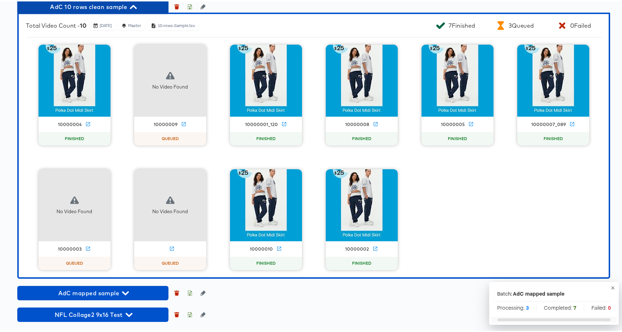
click at [126, 10] on span "AdC 10 rows clean sample" at bounding box center [93, 5] width 144 height 10
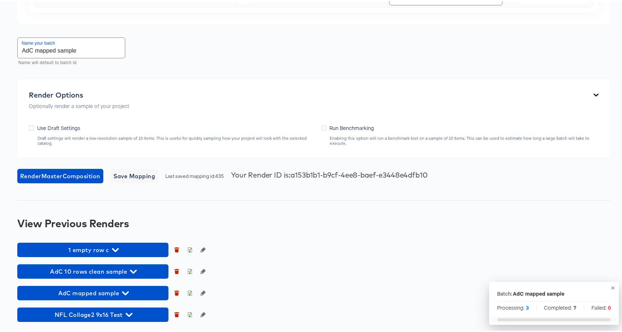
scroll to position [838, 0]
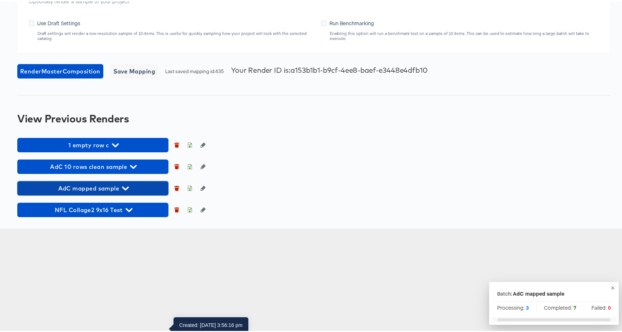
click at [95, 192] on span "AdC mapped sample" at bounding box center [93, 187] width 144 height 10
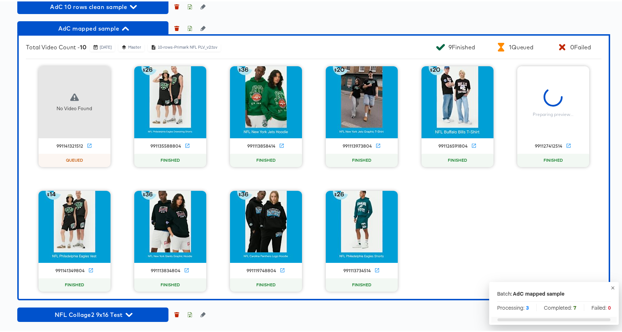
scroll to position [1102, 0]
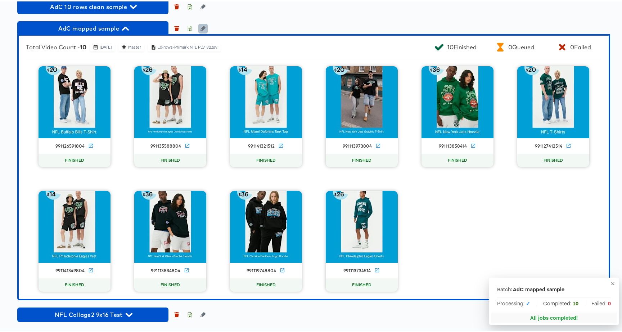
click at [205, 27] on icon "button" at bounding box center [202, 26] width 5 height 5
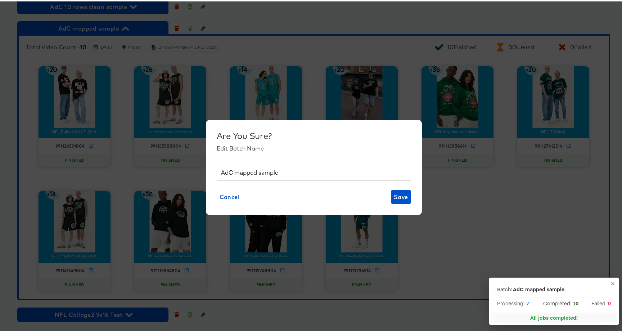
click at [271, 173] on input "AdC mapped sample" at bounding box center [314, 170] width 194 height 17
click at [231, 200] on button "Cancel" at bounding box center [230, 195] width 26 height 14
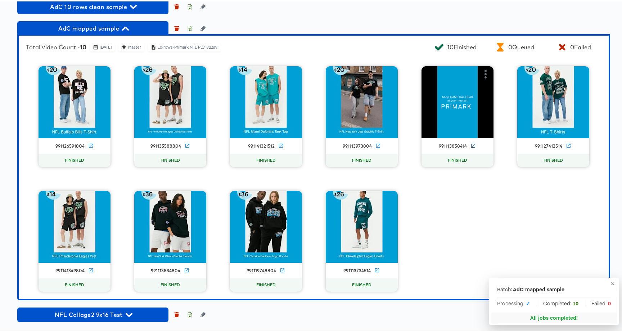
click at [471, 144] on icon at bounding box center [473, 144] width 4 height 4
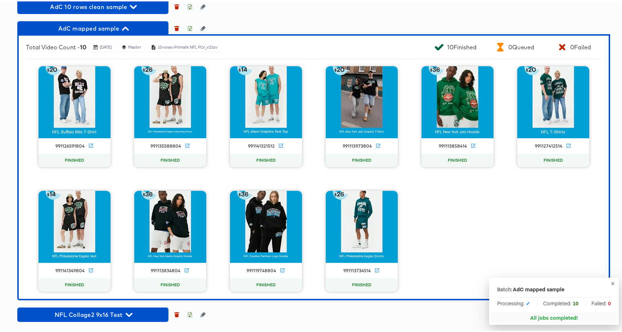
click at [611, 282] on icon "button" at bounding box center [612, 281] width 3 height 3
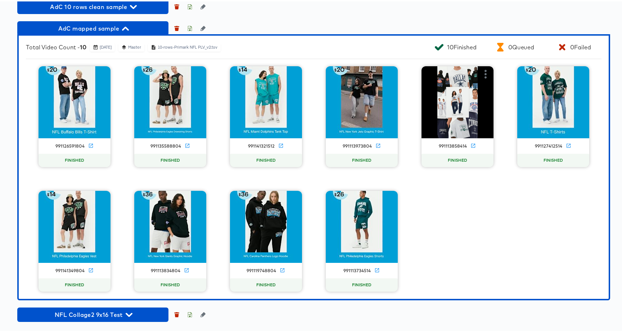
scroll to position [967, 0]
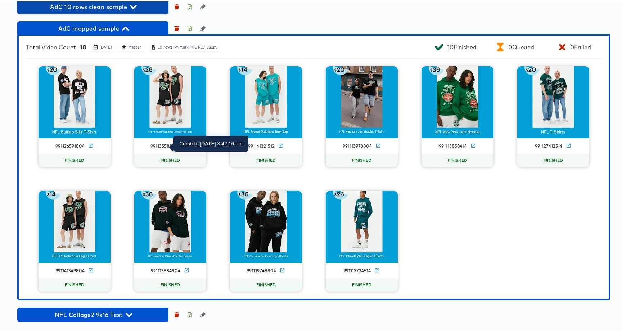
click at [89, 10] on span "AdC 10 rows clean sample" at bounding box center [93, 5] width 144 height 10
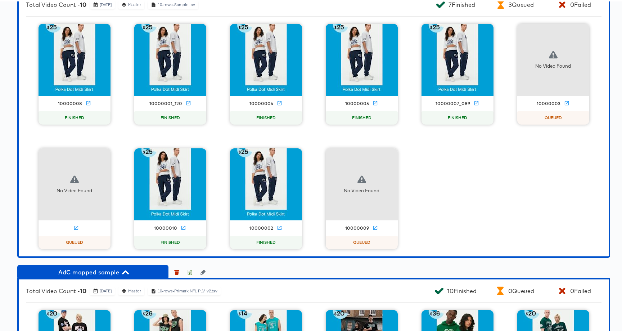
scroll to position [1046, 0]
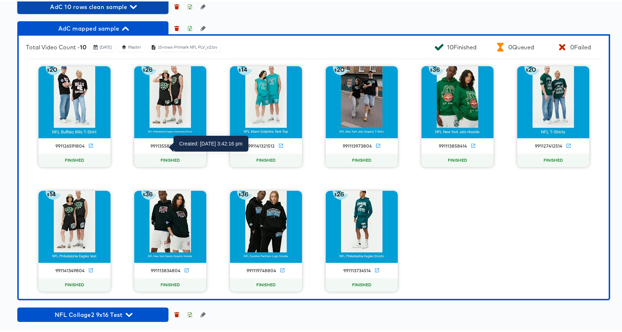
click at [114, 10] on span "AdC 10 rows clean sample" at bounding box center [93, 5] width 144 height 10
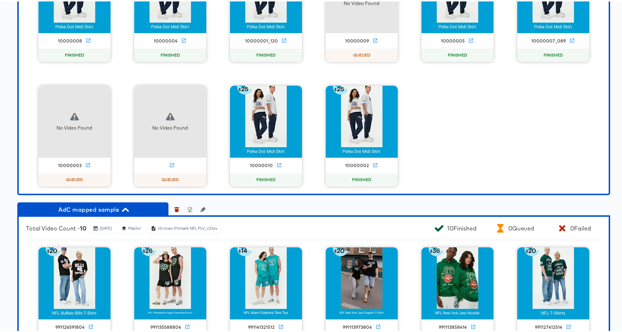
click at [196, 96] on icon "button" at bounding box center [198, 92] width 9 height 9
click at [221, 99] on div "Set as failed" at bounding box center [234, 91] width 54 height 14
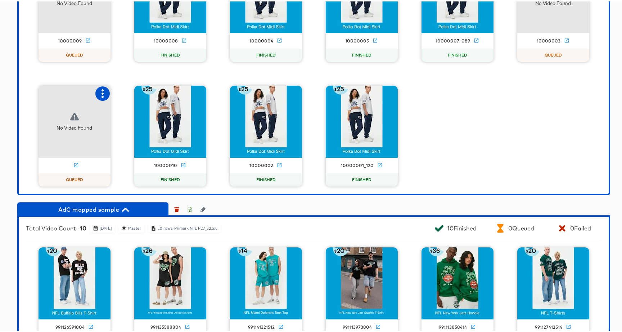
click at [98, 96] on icon "button" at bounding box center [102, 92] width 9 height 9
click at [127, 94] on div "Set as failed" at bounding box center [132, 92] width 31 height 6
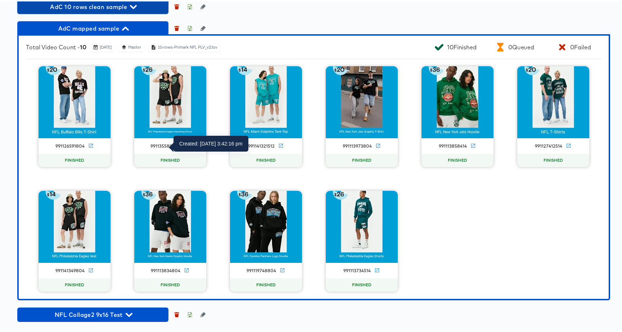
click at [109, 10] on span "AdC 10 rows clean sample" at bounding box center [93, 5] width 144 height 10
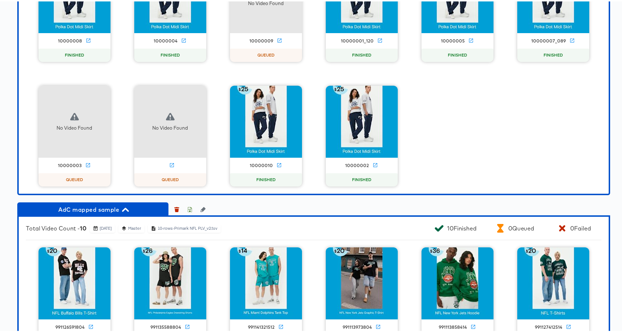
click at [197, 96] on icon "button" at bounding box center [198, 92] width 9 height 9
click at [231, 94] on div "Set as failed" at bounding box center [227, 92] width 31 height 6
click at [98, 96] on icon "button" at bounding box center [102, 92] width 9 height 9
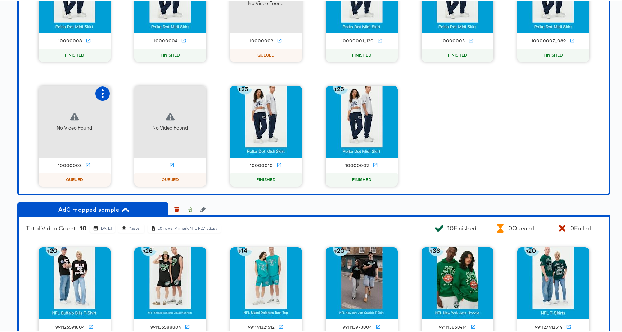
click at [98, 96] on icon "button" at bounding box center [102, 92] width 9 height 9
